Goal: Information Seeking & Learning: Learn about a topic

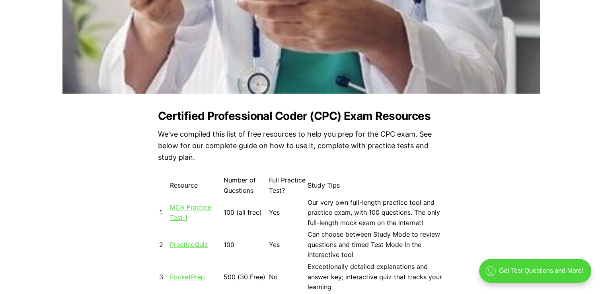
scroll to position [617, 0]
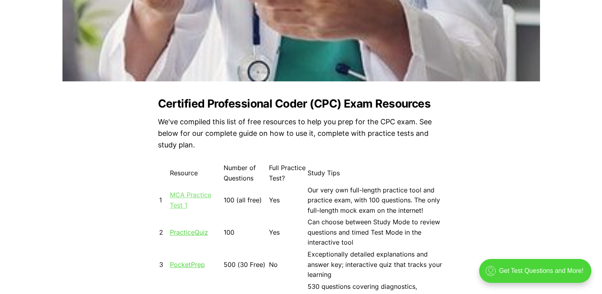
click at [180, 196] on link "MCA Practice Test 1" at bounding box center [190, 200] width 41 height 18
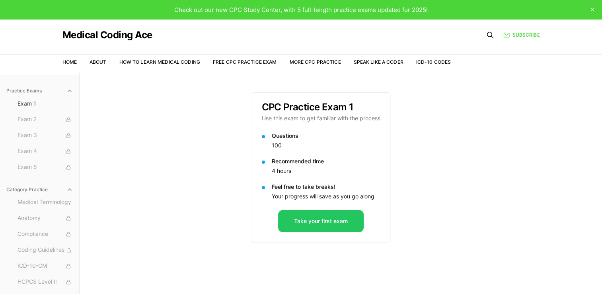
click at [180, 196] on div "Practice Exams Exam 1 Exam 2 Exam 3 Exam 4 Exam 5 Category Practice Medical Ter…" at bounding box center [301, 220] width 602 height 294
click at [318, 225] on button "Take your first exam" at bounding box center [321, 221] width 86 height 22
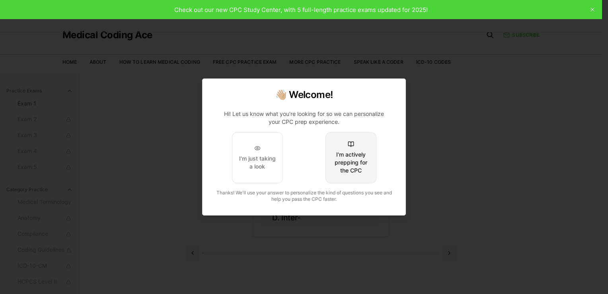
click at [360, 154] on div "I'm actively prepping for the CPC" at bounding box center [350, 162] width 37 height 24
